Goal: Find specific page/section

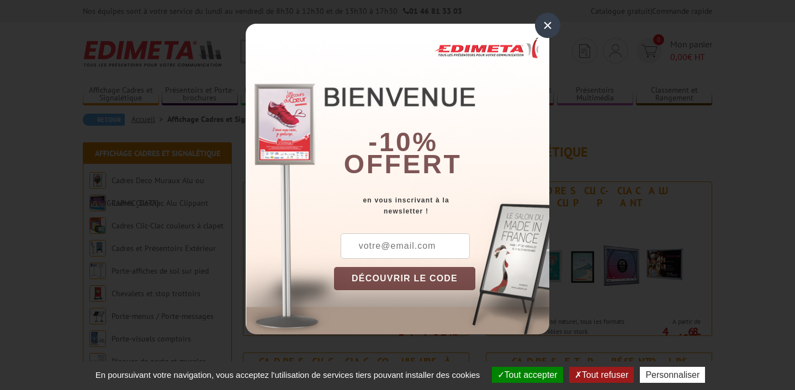
click at [551, 23] on div "×" at bounding box center [547, 25] width 25 height 25
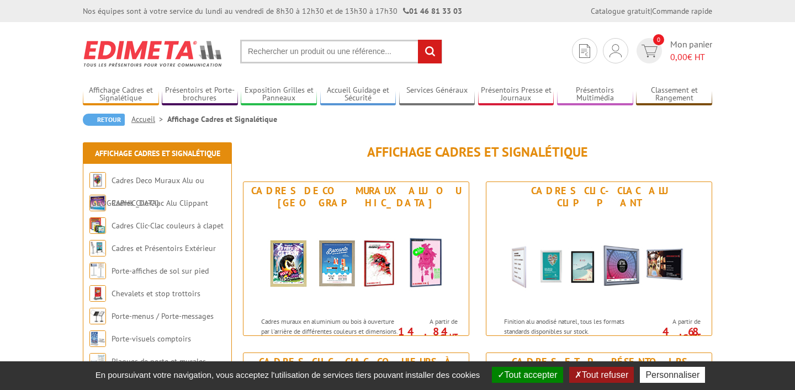
click at [360, 49] on input "text" at bounding box center [341, 52] width 202 height 24
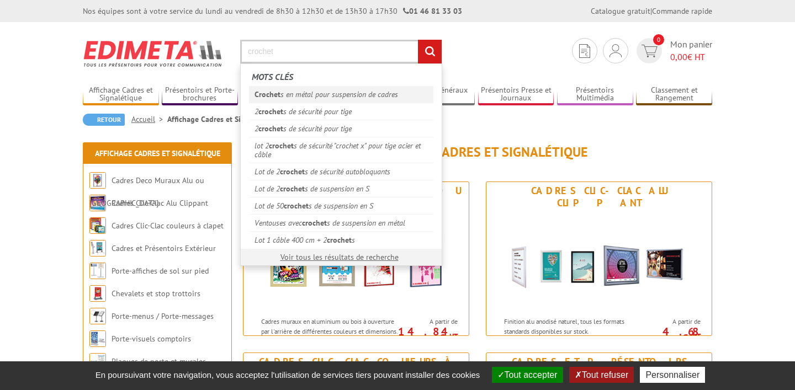
type input "crochet"
click at [372, 95] on link "[PERSON_NAME] s en métal pour suspension de cadres" at bounding box center [341, 94] width 184 height 17
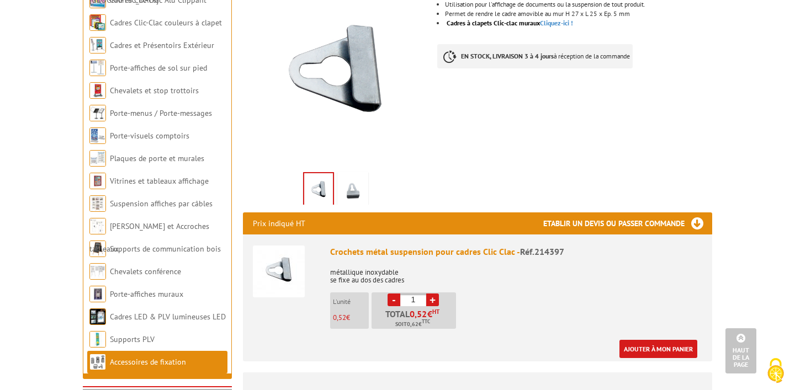
scroll to position [204, 0]
